Goal: Information Seeking & Learning: Learn about a topic

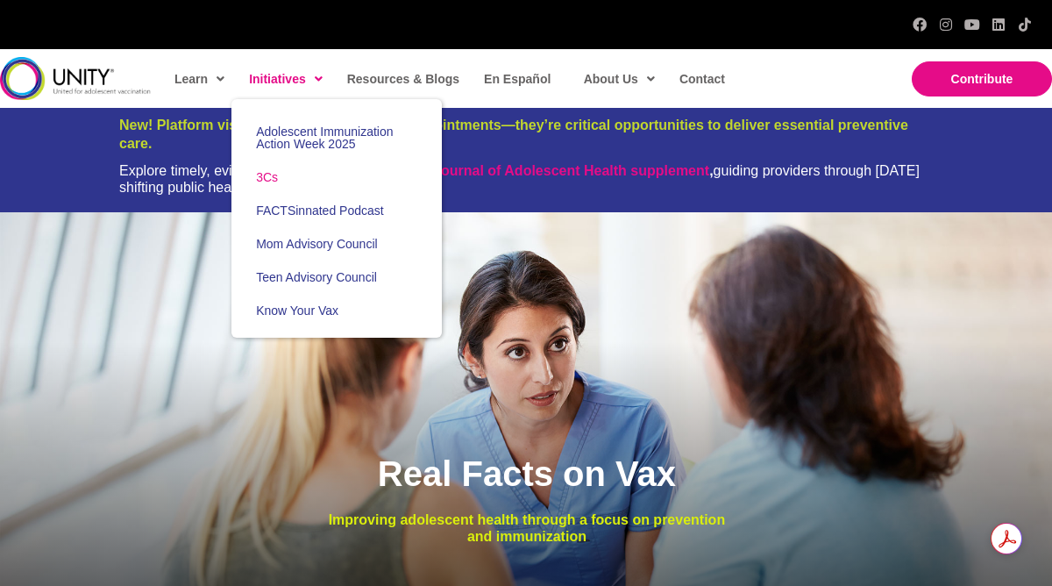
click at [275, 171] on span "3Cs" at bounding box center [267, 177] width 22 height 14
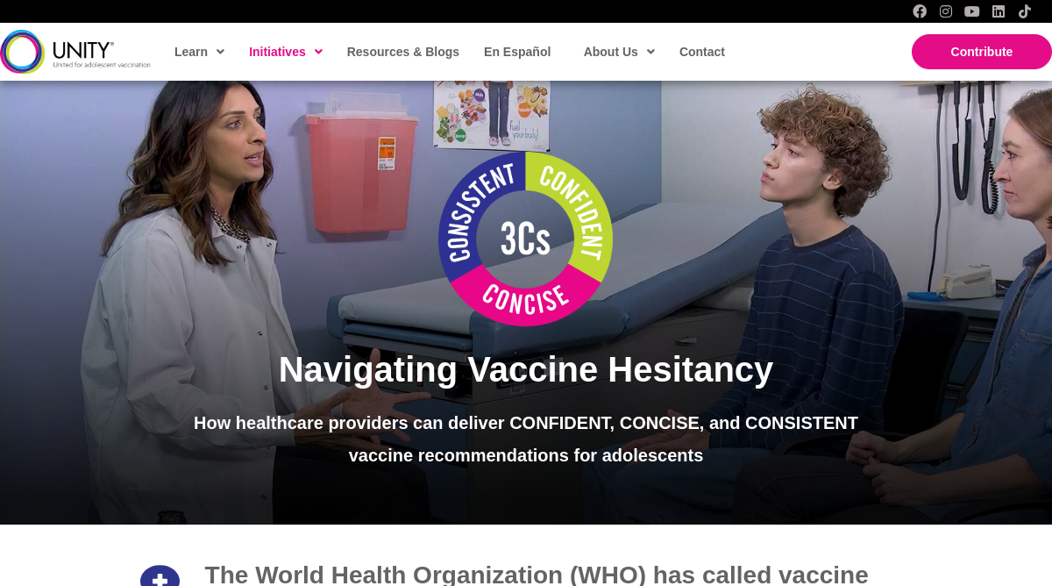
scroll to position [153, 0]
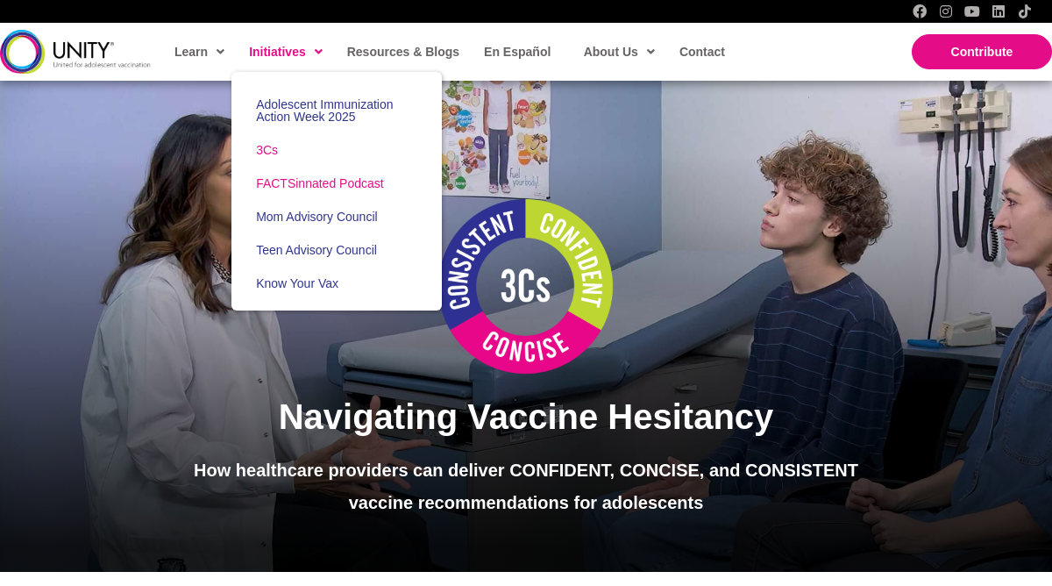
click at [312, 182] on span "FACTSinnated Podcast" at bounding box center [320, 183] width 128 height 14
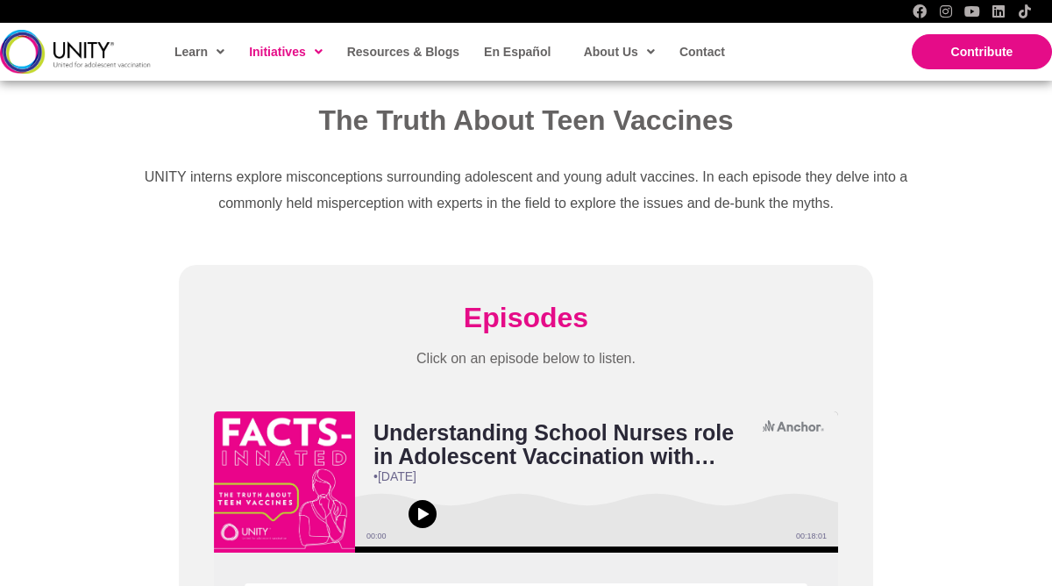
scroll to position [453, 0]
